Goal: Task Accomplishment & Management: Manage account settings

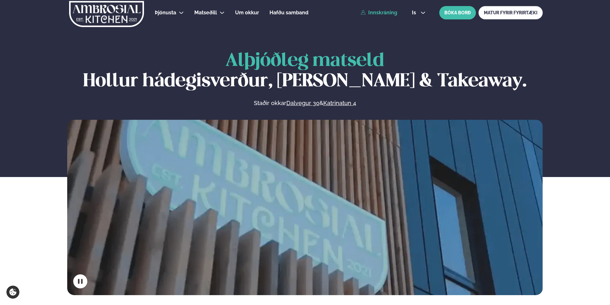
click at [384, 15] on link "Innskráning" at bounding box center [378, 13] width 37 height 6
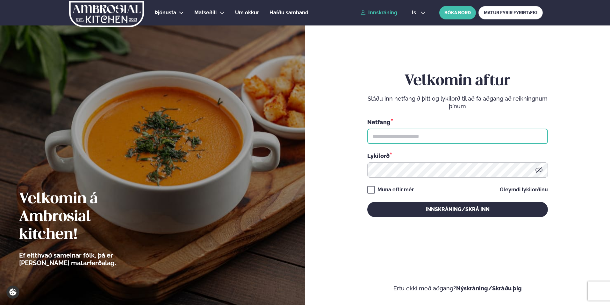
type input "**********"
click at [377, 186] on div "**********" at bounding box center [457, 144] width 181 height 145
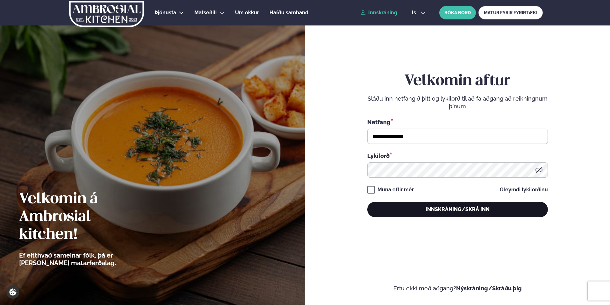
click at [430, 207] on button "Innskráning/Skrá inn" at bounding box center [457, 209] width 181 height 15
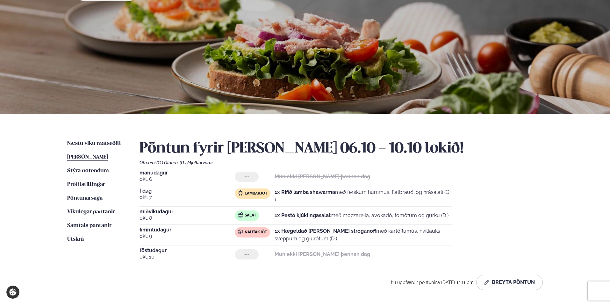
scroll to position [35, 0]
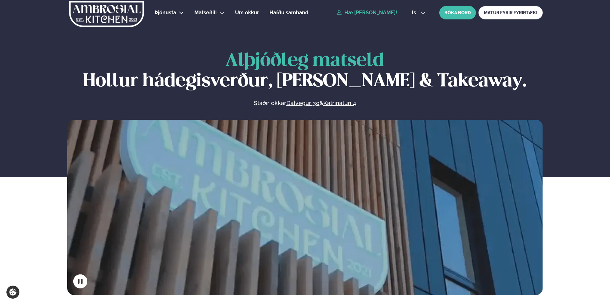
click at [367, 13] on link "Hæ [PERSON_NAME]!" at bounding box center [367, 13] width 61 height 6
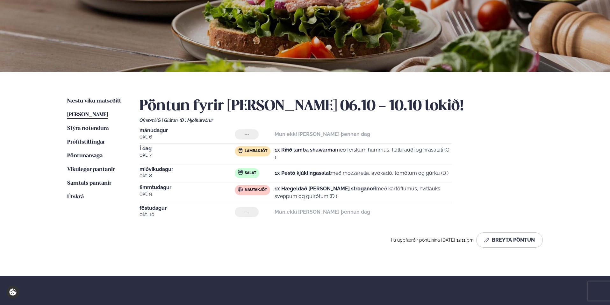
scroll to position [68, 0]
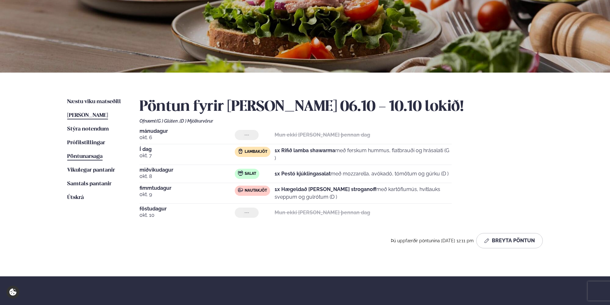
click at [95, 156] on span "Pöntunarsaga" at bounding box center [84, 156] width 35 height 5
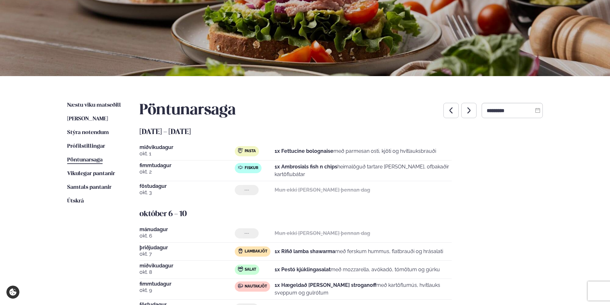
scroll to position [67, 0]
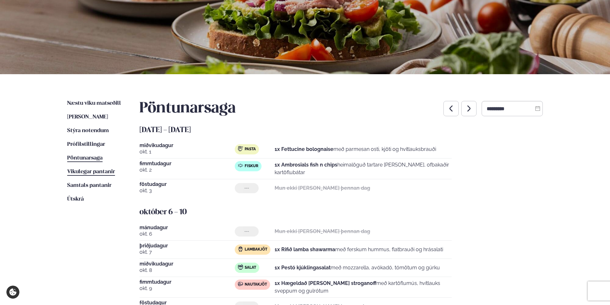
click at [91, 171] on span "Vikulegar pantanir" at bounding box center [91, 171] width 48 height 5
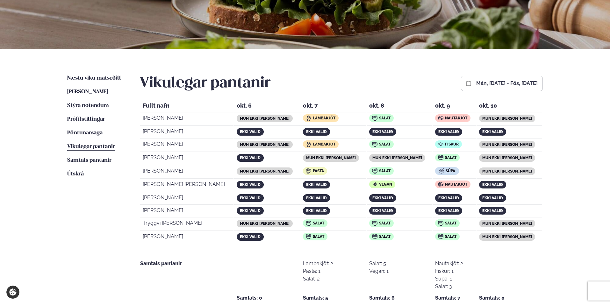
scroll to position [92, 0]
